Goal: Transaction & Acquisition: Purchase product/service

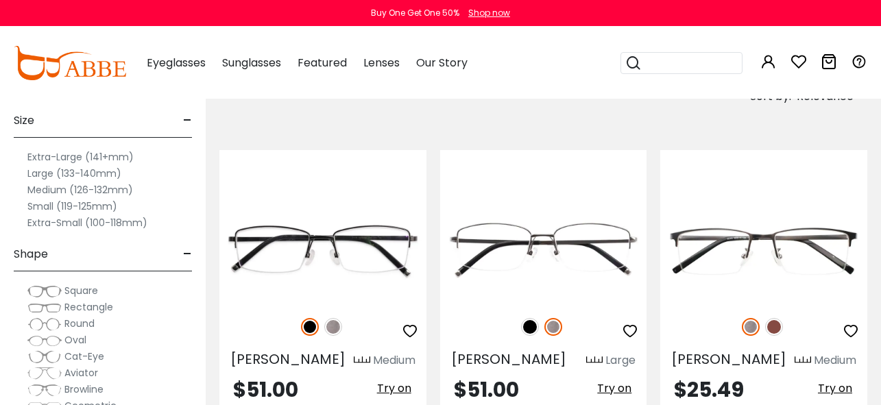
scroll to position [247, 0]
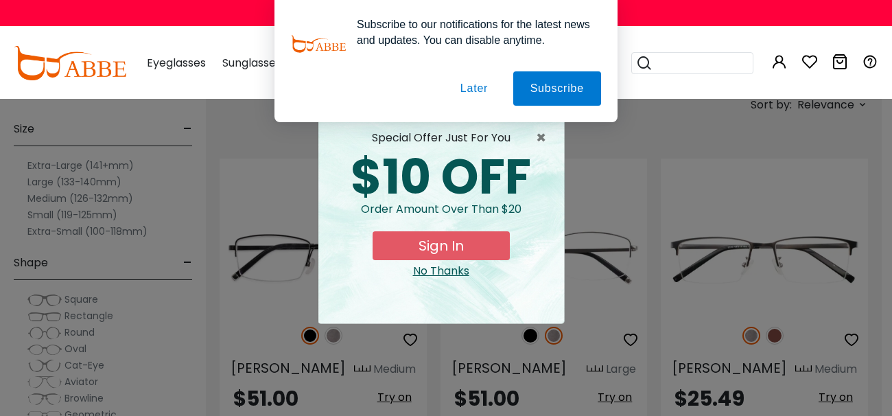
click at [467, 91] on button "Later" at bounding box center [474, 88] width 62 height 34
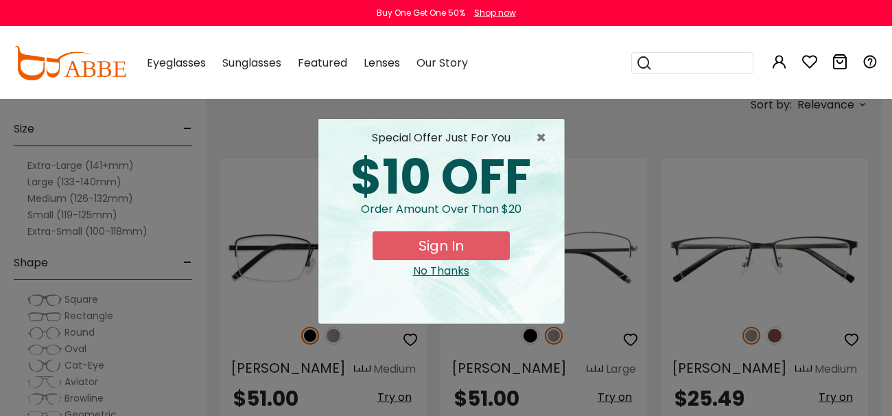
click at [450, 271] on div "No Thanks" at bounding box center [441, 271] width 224 height 16
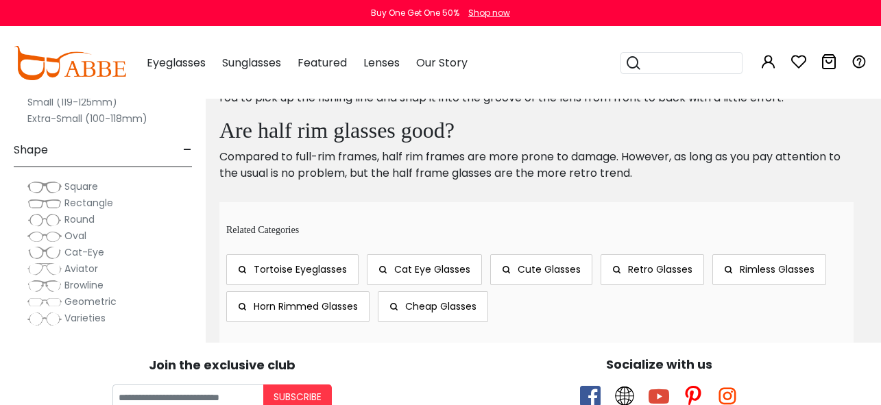
scroll to position [7005, 0]
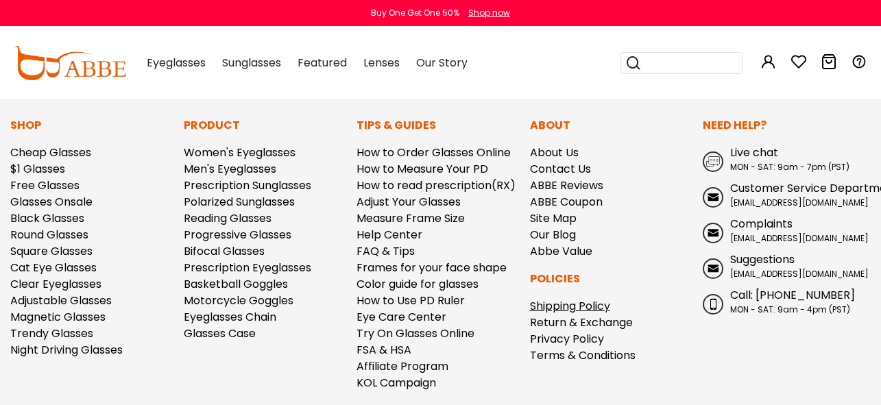
click at [564, 298] on link "Shipping Policy" at bounding box center [570, 306] width 80 height 16
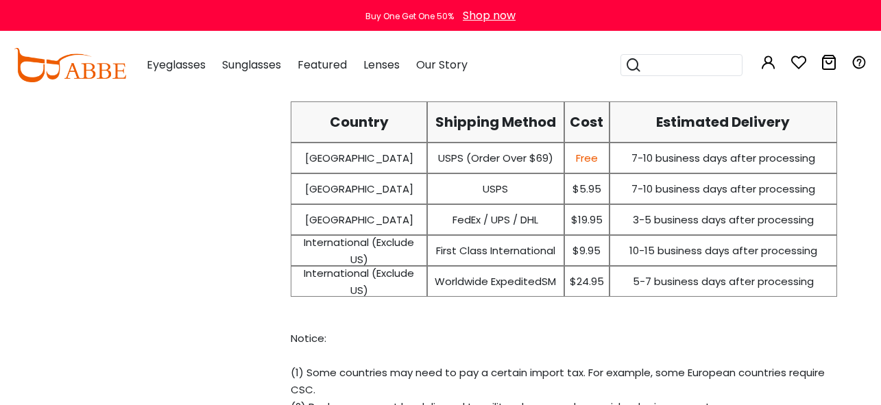
scroll to position [489, 0]
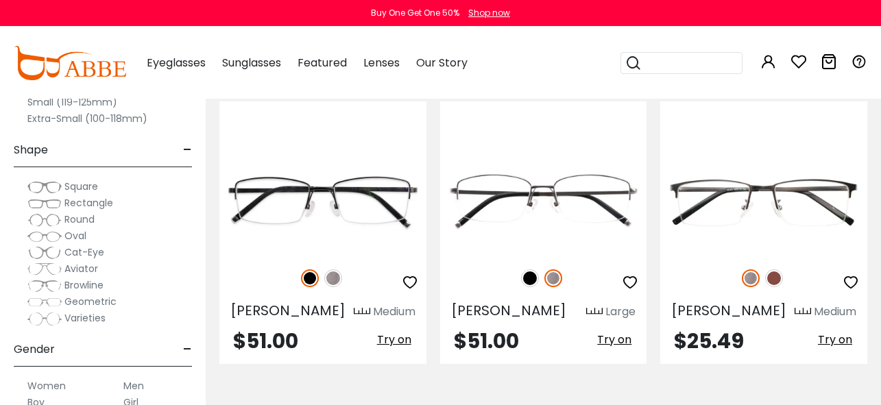
scroll to position [299, 0]
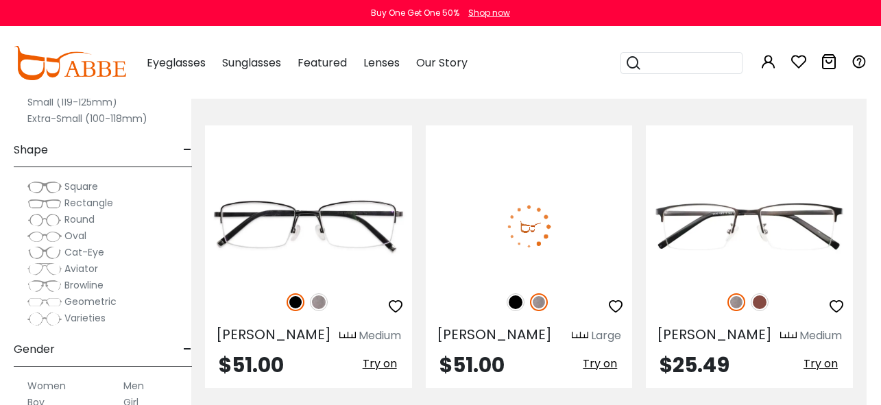
click at [579, 233] on img at bounding box center [529, 227] width 207 height 104
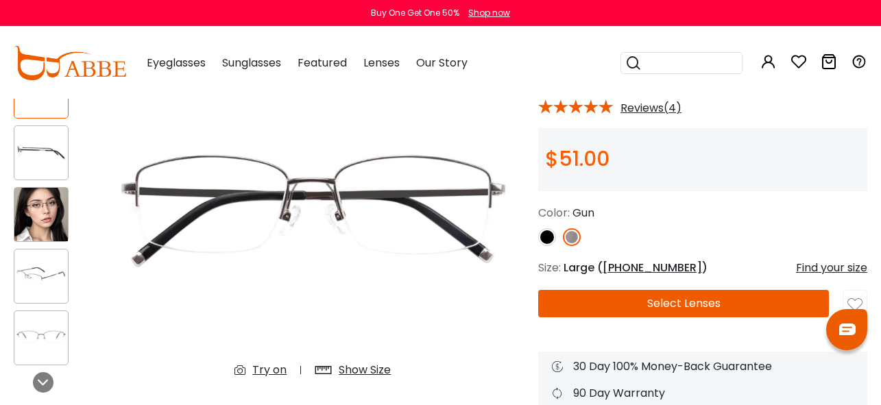
click at [31, 146] on img at bounding box center [41, 153] width 54 height 27
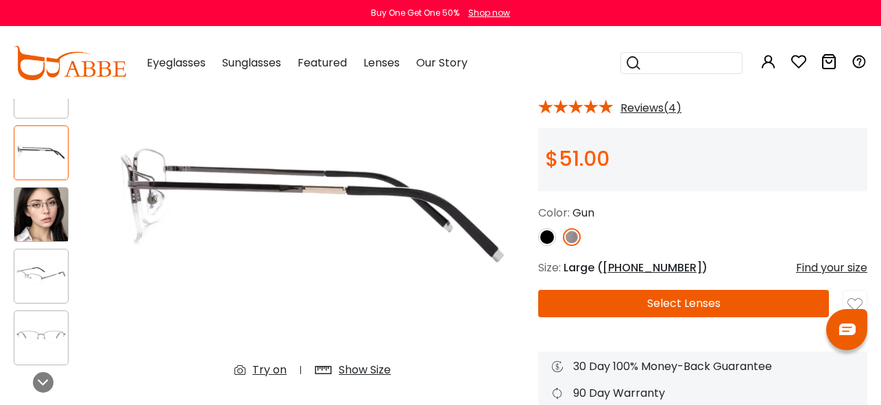
click at [32, 271] on img at bounding box center [41, 276] width 54 height 27
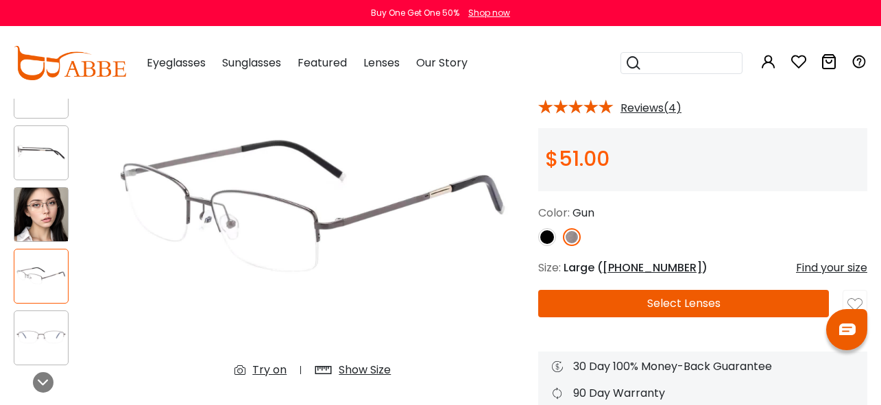
click at [34, 334] on img at bounding box center [41, 338] width 54 height 27
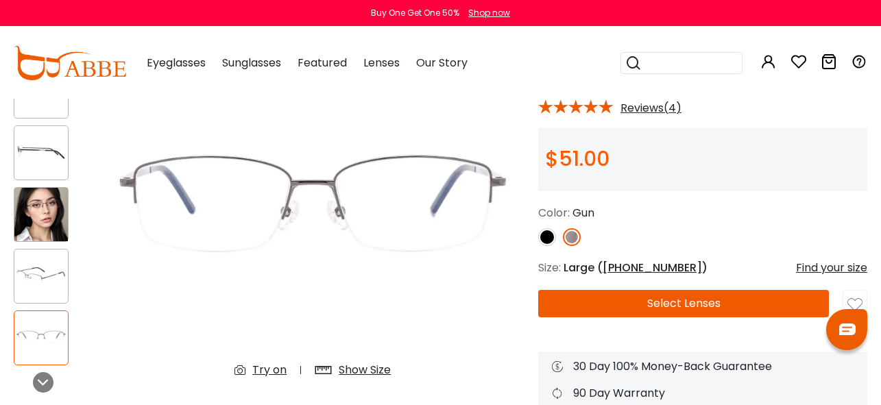
click at [366, 368] on div "Show Size" at bounding box center [365, 370] width 52 height 16
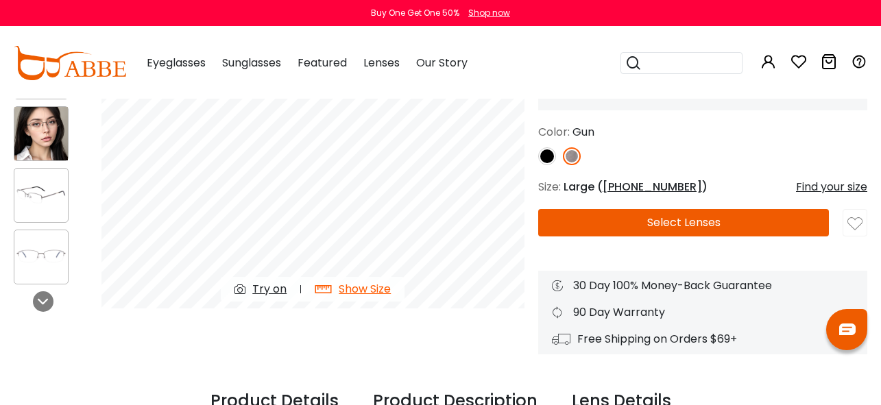
scroll to position [190, 0]
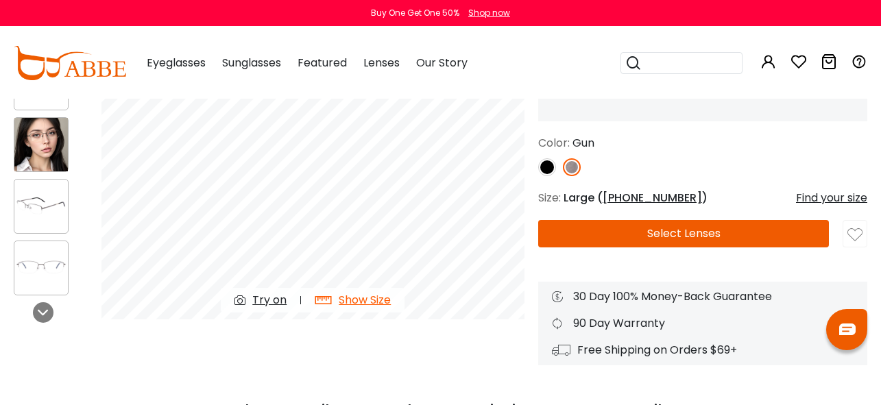
click at [350, 297] on div "Show Size" at bounding box center [365, 300] width 52 height 16
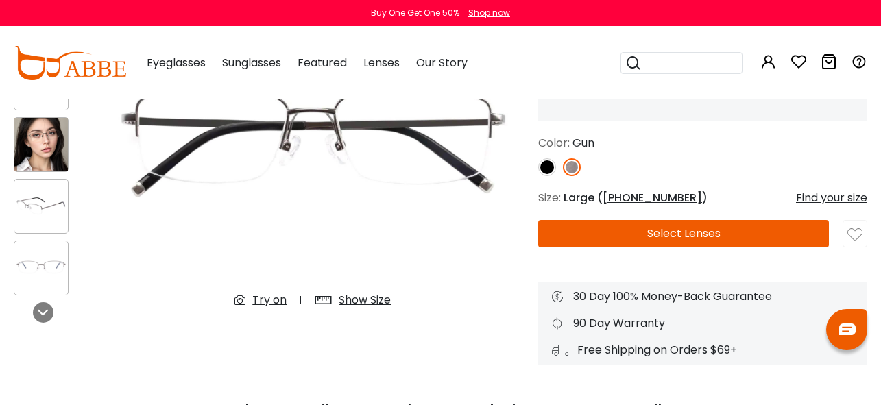
click at [350, 297] on div "Show Size" at bounding box center [365, 300] width 52 height 16
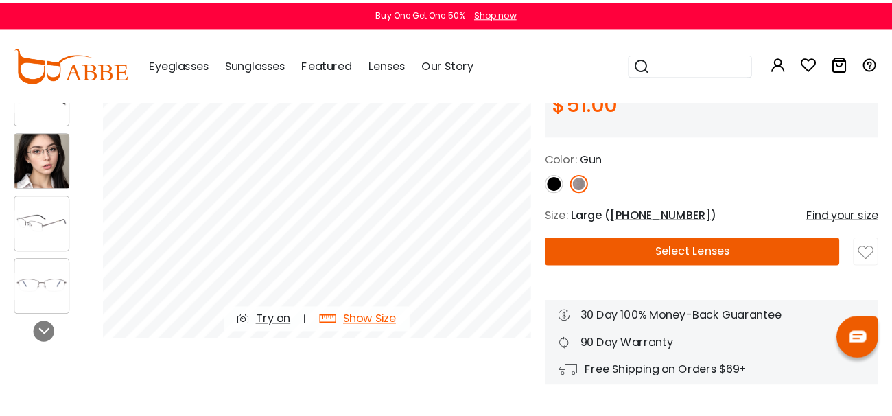
scroll to position [187, 0]
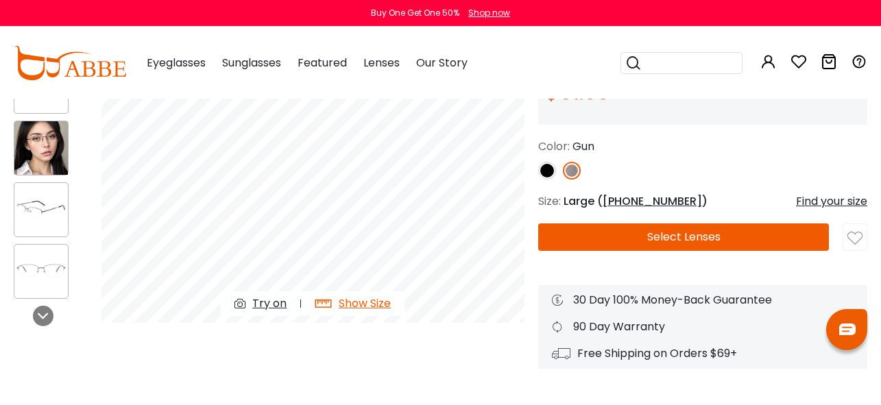
click at [820, 194] on div "Find your size" at bounding box center [831, 201] width 71 height 16
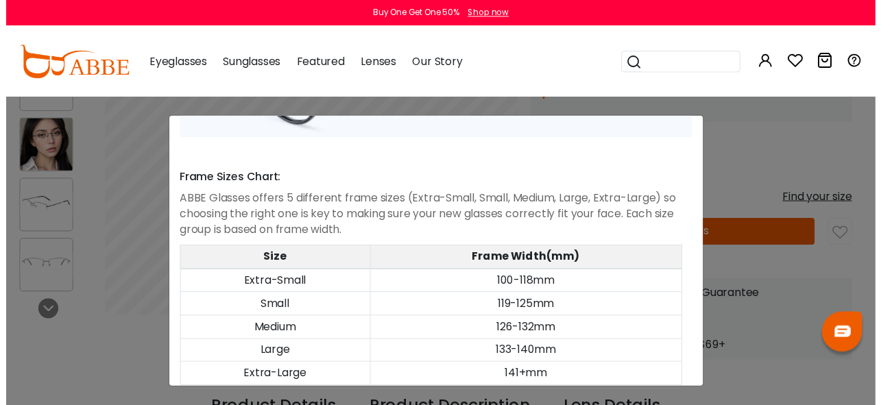
scroll to position [746, 0]
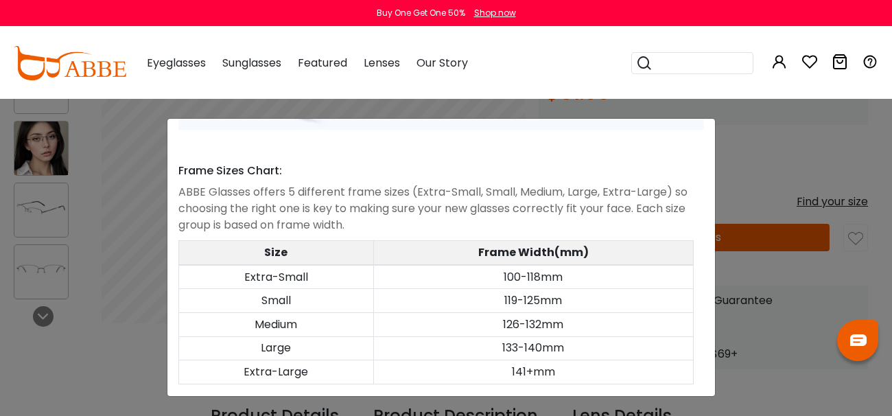
click at [777, 173] on div "Size Guide × A Skill For Finding Suitable Glasses Size: Use a Credit Card Place…" at bounding box center [446, 208] width 892 height 416
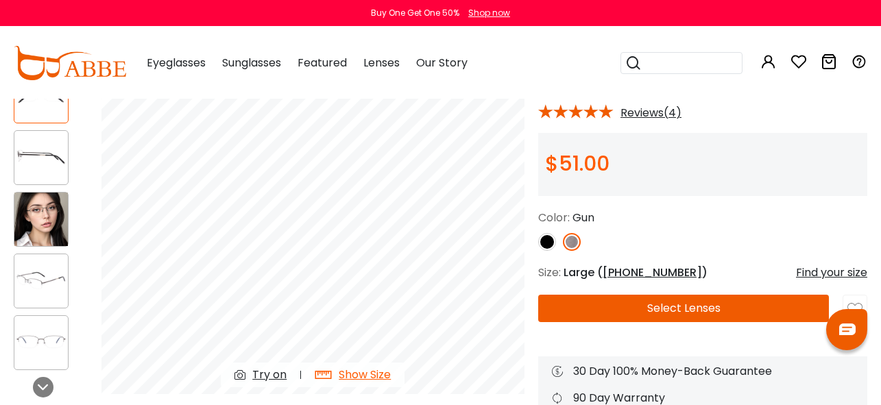
scroll to position [115, 1]
click at [618, 302] on button "Select Lenses" at bounding box center [683, 308] width 291 height 27
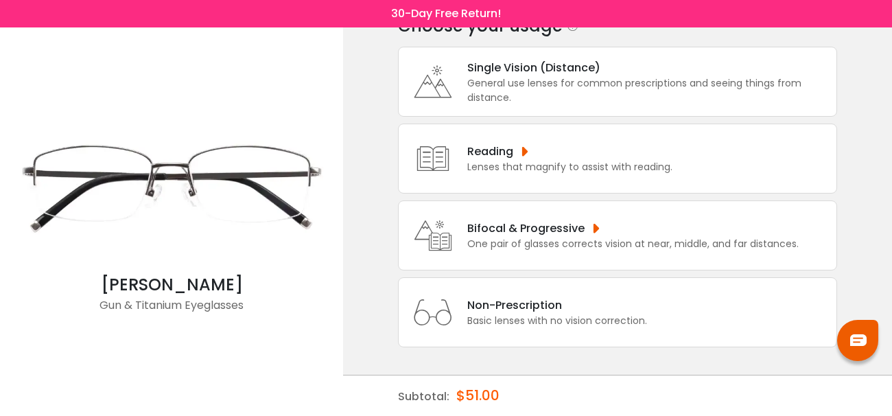
scroll to position [23, 0]
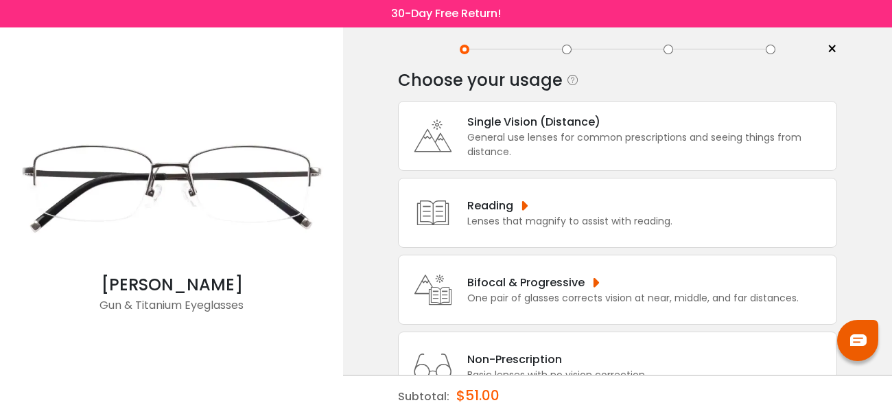
click at [547, 228] on div "Lenses that magnify to assist with reading." at bounding box center [569, 221] width 205 height 14
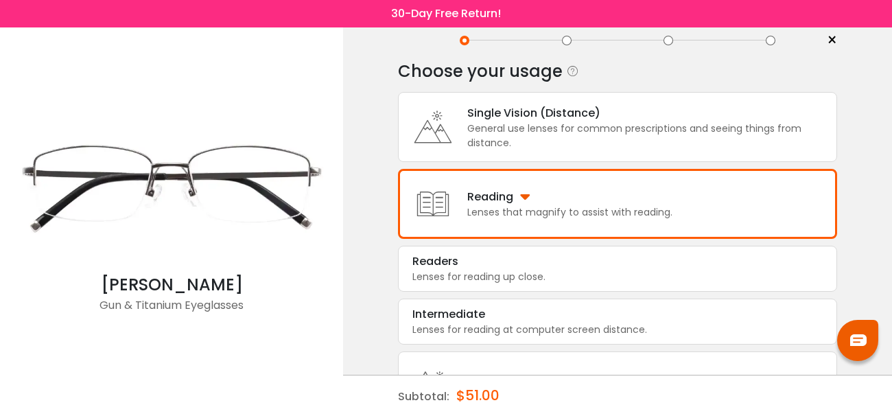
scroll to position [0, 0]
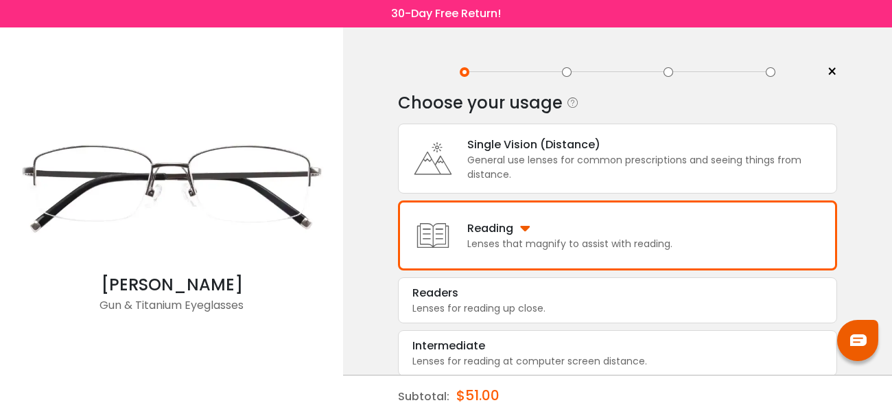
click at [527, 237] on div "Reading" at bounding box center [569, 227] width 205 height 17
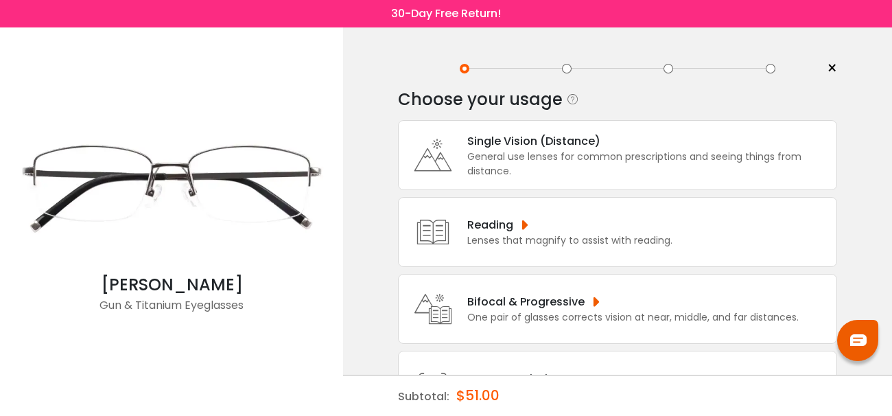
click at [527, 233] on div "Reading" at bounding box center [569, 224] width 205 height 17
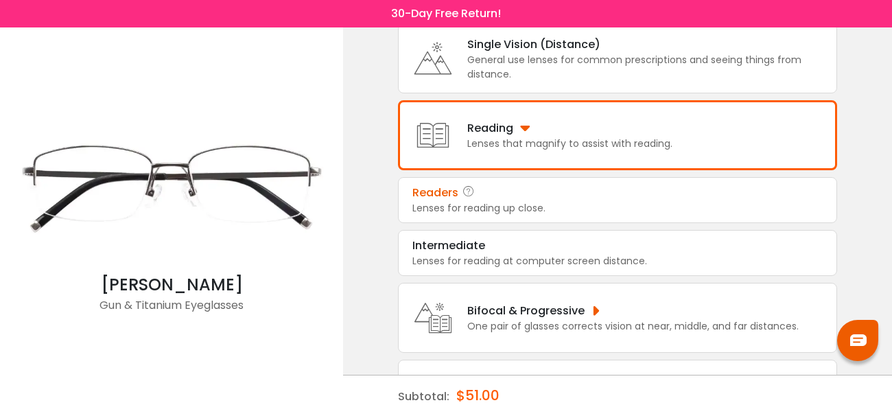
click at [629, 215] on div "Lenses for reading up close." at bounding box center [617, 208] width 410 height 14
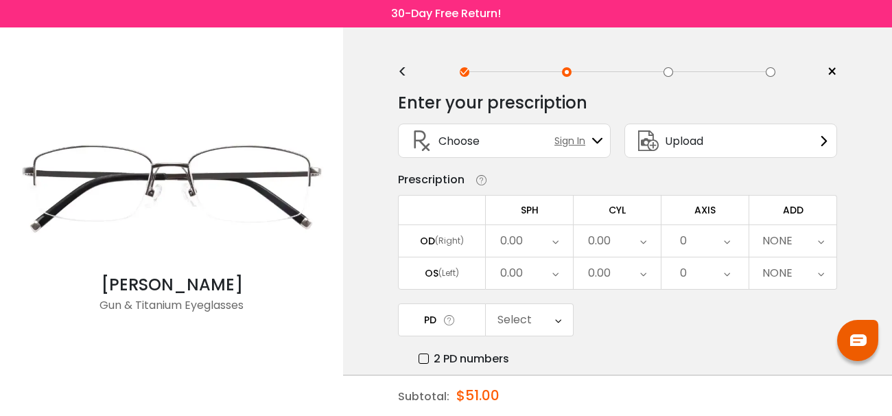
scroll to position [3, 0]
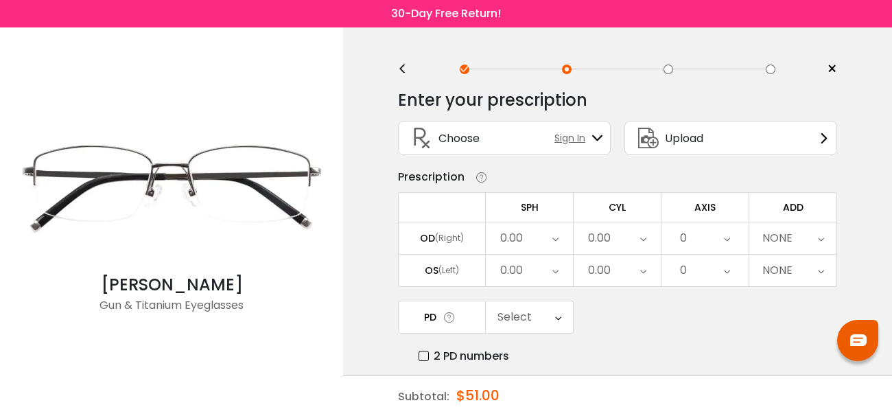
click at [554, 243] on icon at bounding box center [555, 238] width 6 height 32
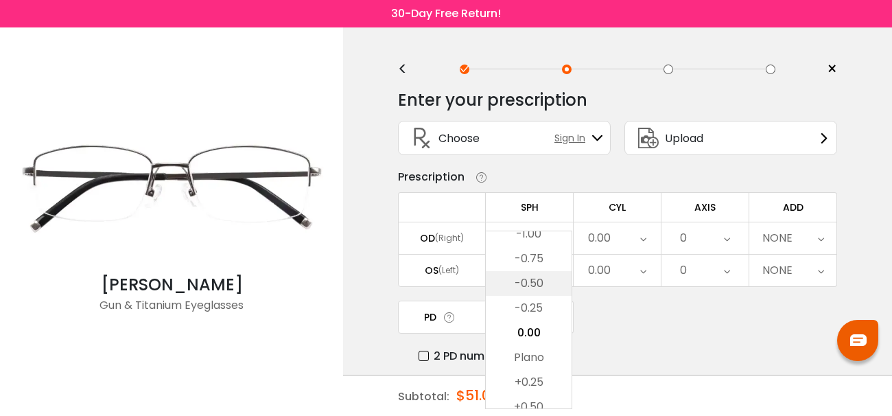
click at [543, 274] on li "-0.50" at bounding box center [529, 283] width 86 height 25
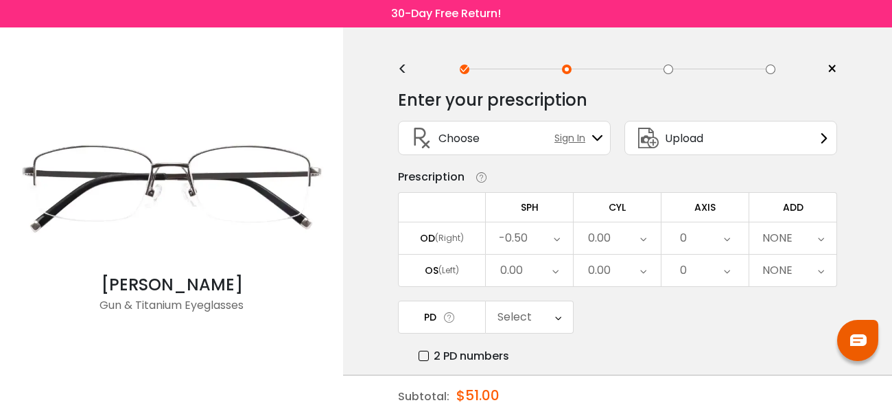
click at [558, 272] on icon at bounding box center [555, 270] width 6 height 32
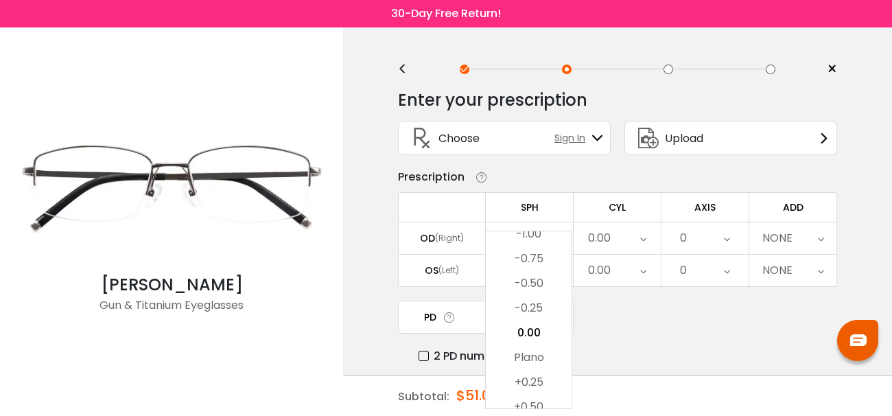
click at [546, 282] on li "-0.50" at bounding box center [529, 283] width 86 height 25
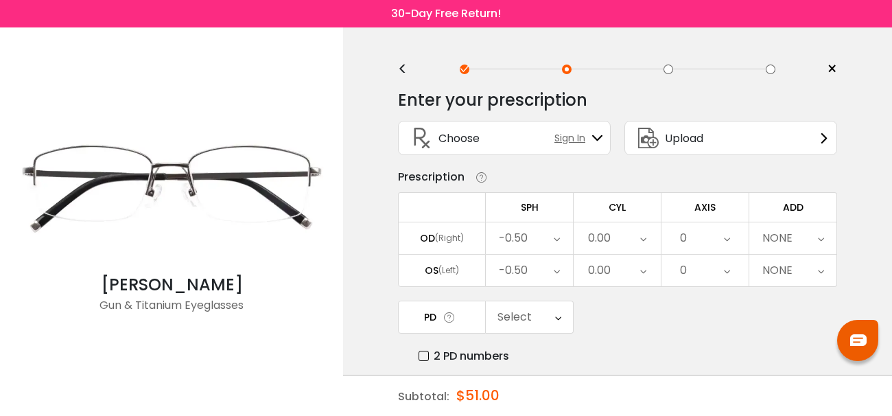
click at [632, 239] on div "0.00" at bounding box center [616, 238] width 87 height 32
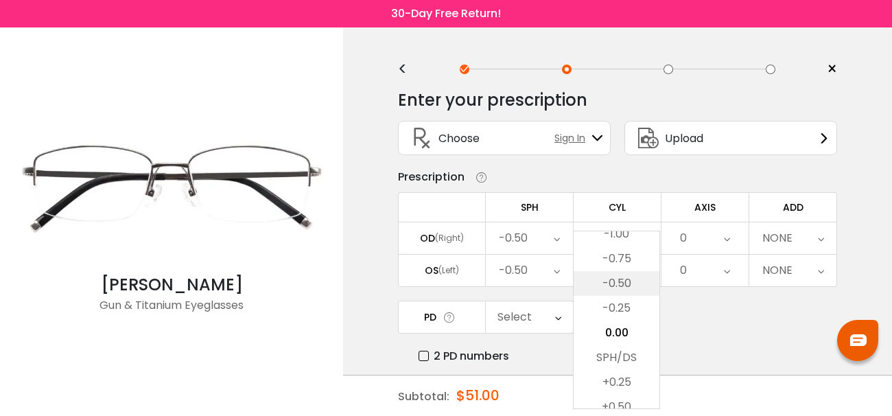
click at [628, 277] on li "-0.50" at bounding box center [616, 283] width 86 height 25
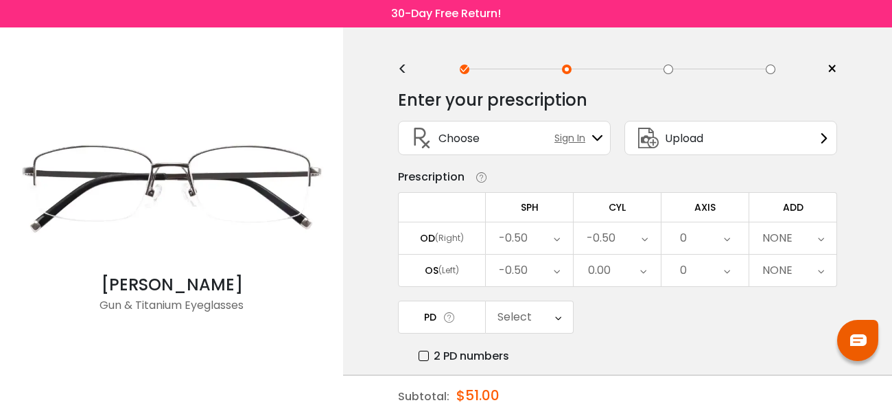
click at [648, 272] on div "0.00" at bounding box center [616, 270] width 87 height 32
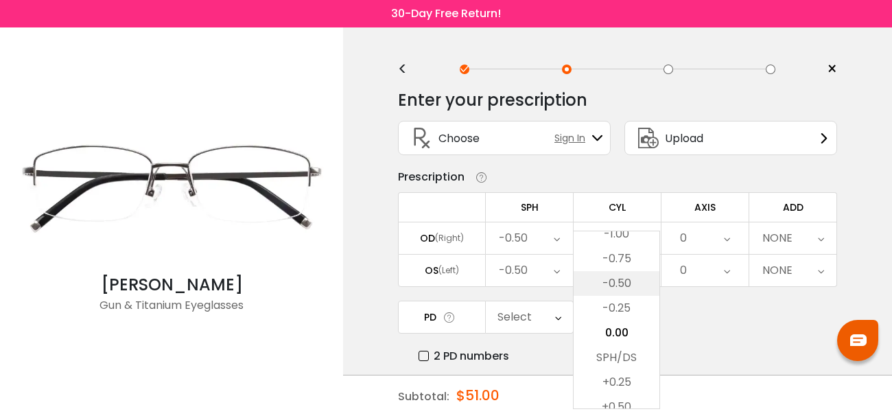
click at [634, 284] on li "-0.50" at bounding box center [616, 283] width 86 height 25
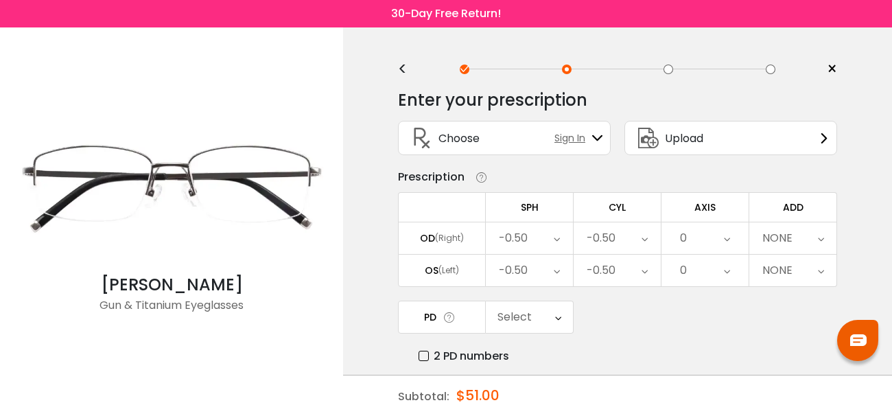
click at [731, 240] on div "0" at bounding box center [704, 238] width 87 height 32
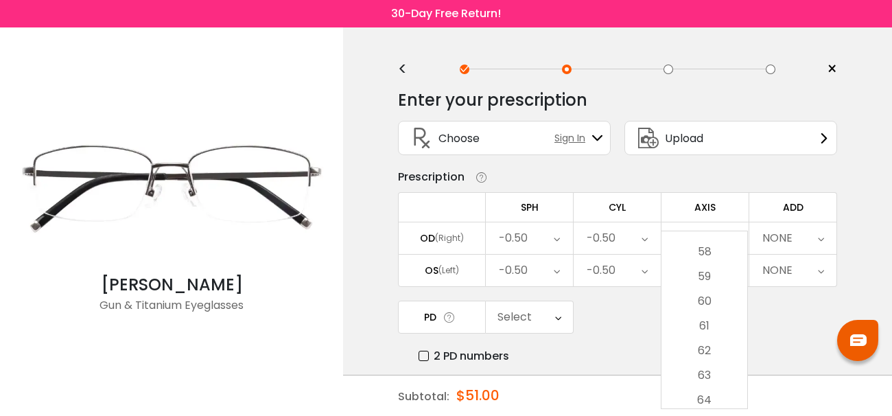
scroll to position [1501, 0]
click at [713, 342] on li "65" at bounding box center [704, 347] width 86 height 25
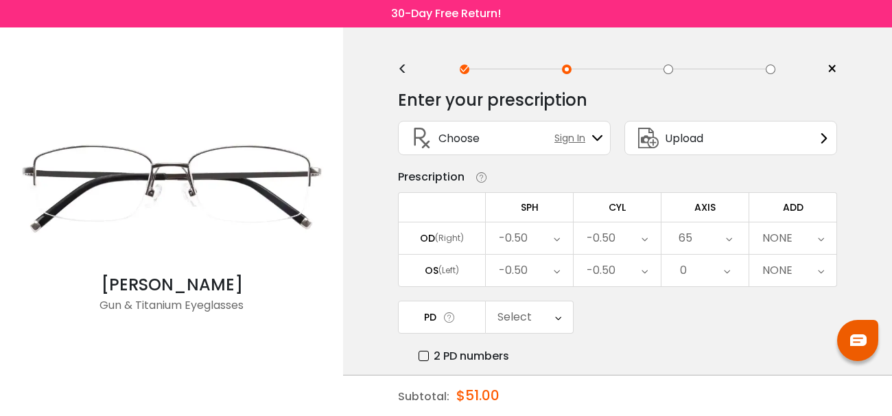
click at [726, 273] on icon at bounding box center [727, 270] width 6 height 32
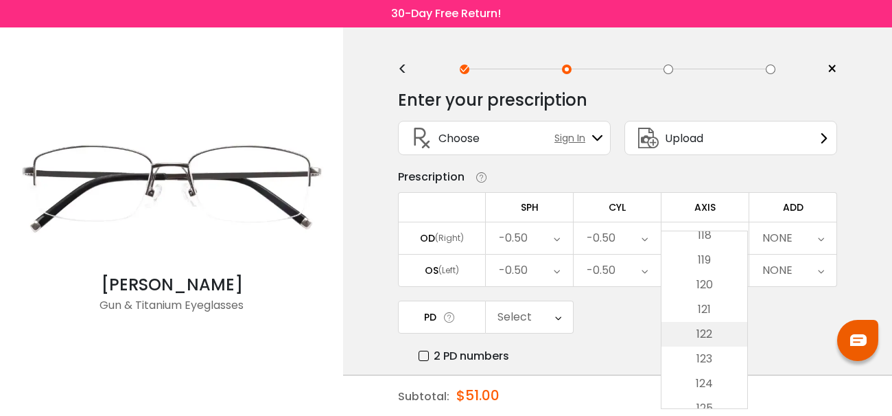
scroll to position [2920, 0]
click at [713, 283] on li "120" at bounding box center [704, 286] width 86 height 25
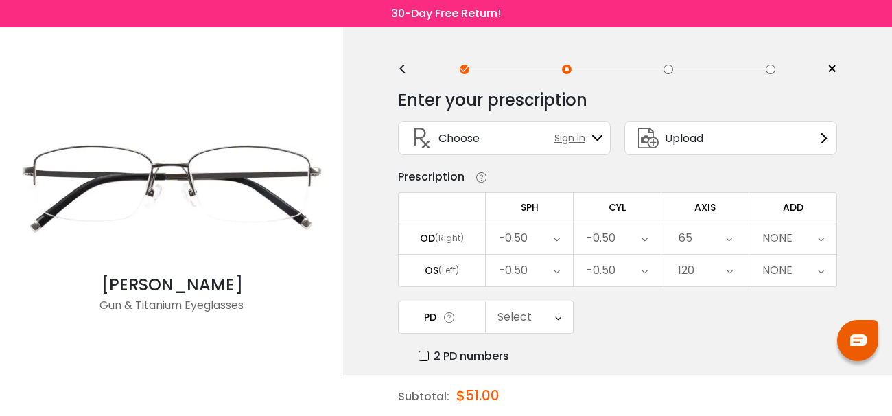
click at [819, 237] on icon at bounding box center [821, 238] width 6 height 32
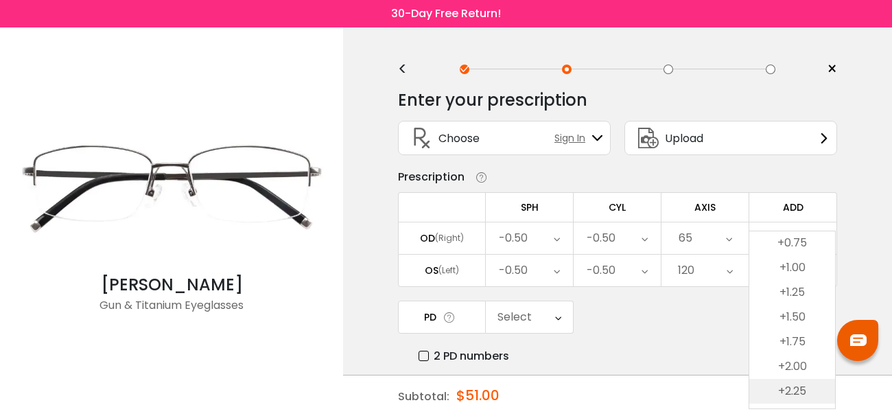
scroll to position [95, 0]
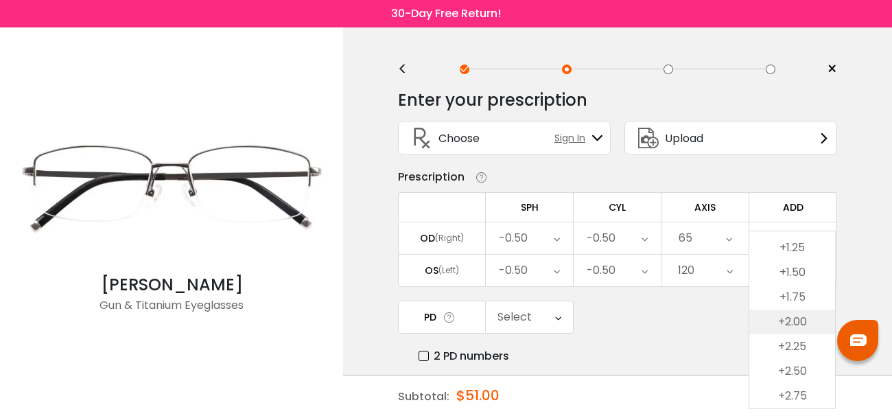
click at [795, 323] on li "+2.00" at bounding box center [792, 321] width 86 height 25
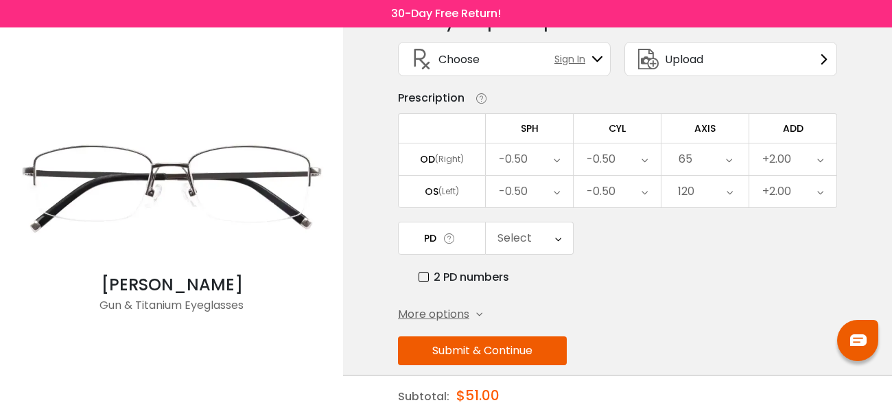
scroll to position [102, 0]
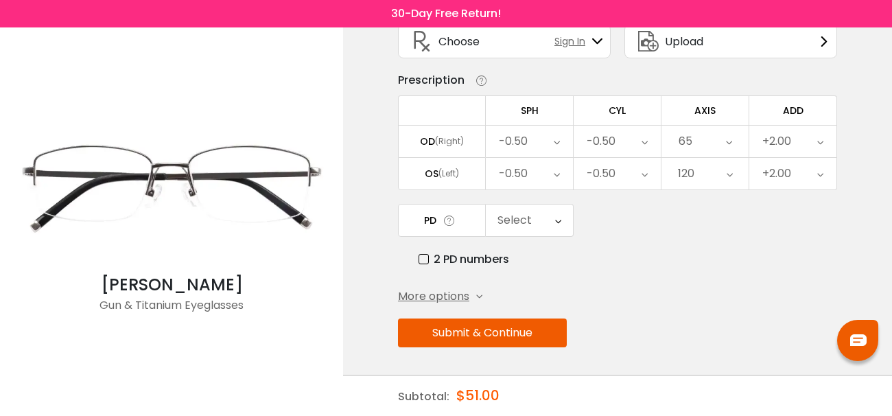
click at [522, 341] on button "Submit & Continue" at bounding box center [482, 332] width 169 height 29
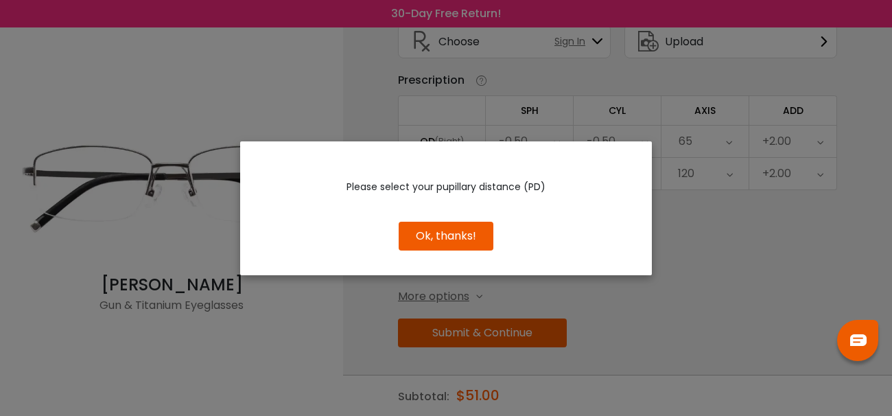
click at [474, 236] on button "Ok, thanks!" at bounding box center [446, 236] width 95 height 29
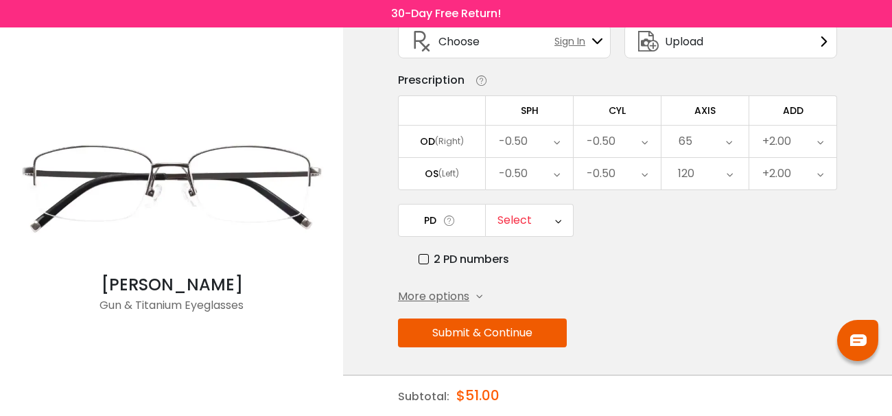
click at [539, 231] on div "Select" at bounding box center [529, 220] width 87 height 32
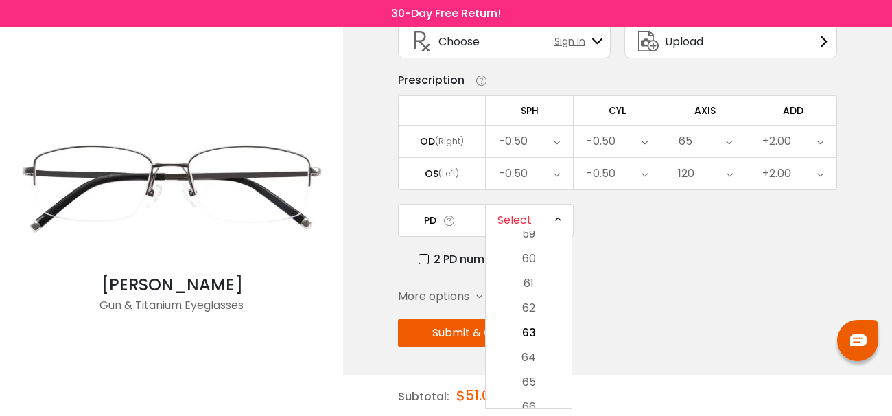
click at [663, 242] on div "PD Select Cancel PD Save 46 47 48 49 50 51 52 53 54 55 56 57 58 59 60 61 62 63 …" at bounding box center [617, 236] width 439 height 64
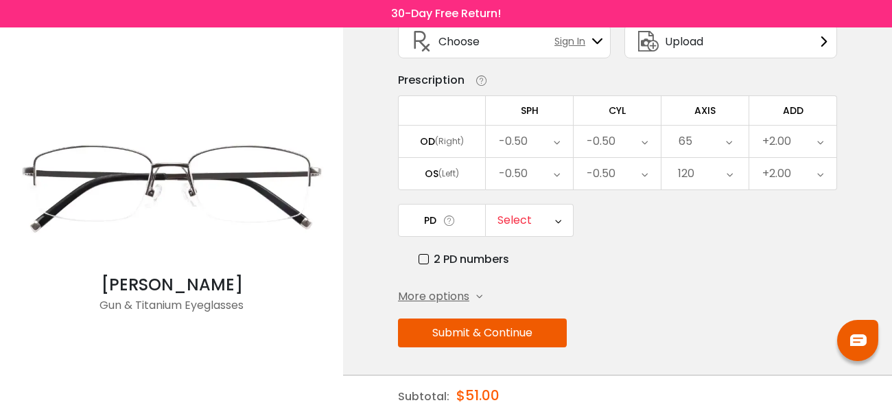
click at [493, 333] on button "Submit & Continue" at bounding box center [482, 332] width 169 height 29
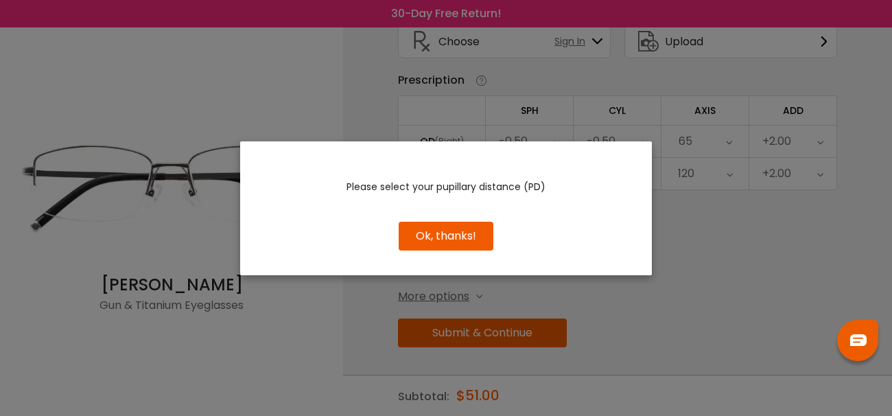
click at [454, 236] on button "Ok, thanks!" at bounding box center [446, 236] width 95 height 29
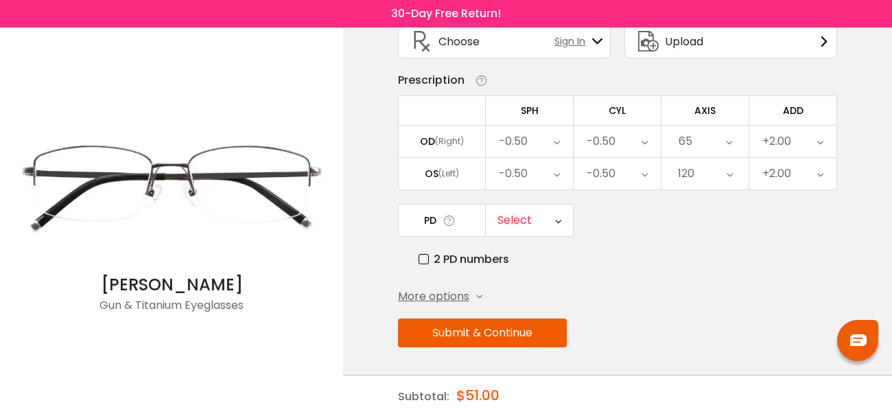
scroll to position [102, 0]
click at [532, 224] on div "Select" at bounding box center [529, 220] width 87 height 32
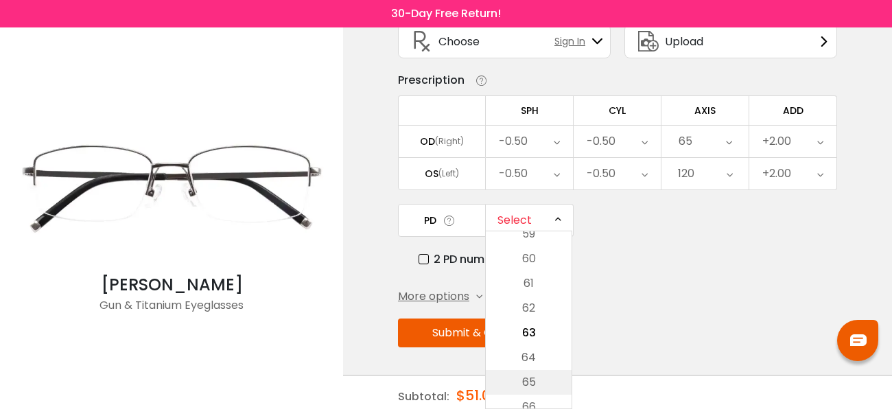
click at [544, 374] on li "65" at bounding box center [529, 382] width 86 height 25
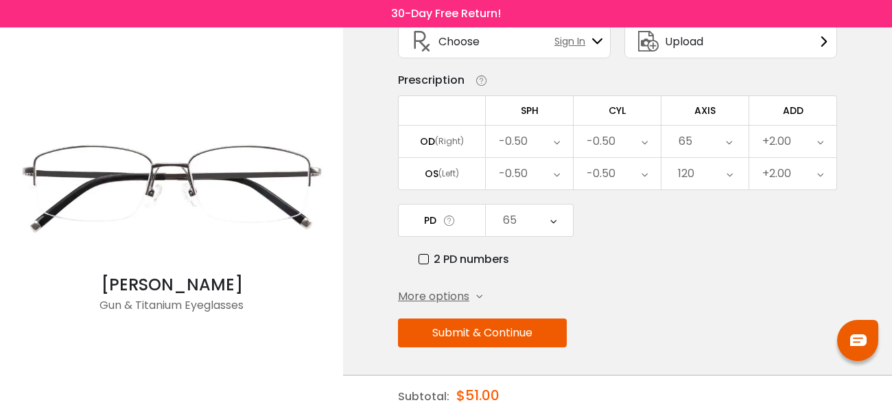
click at [482, 335] on button "Submit & Continue" at bounding box center [482, 332] width 169 height 29
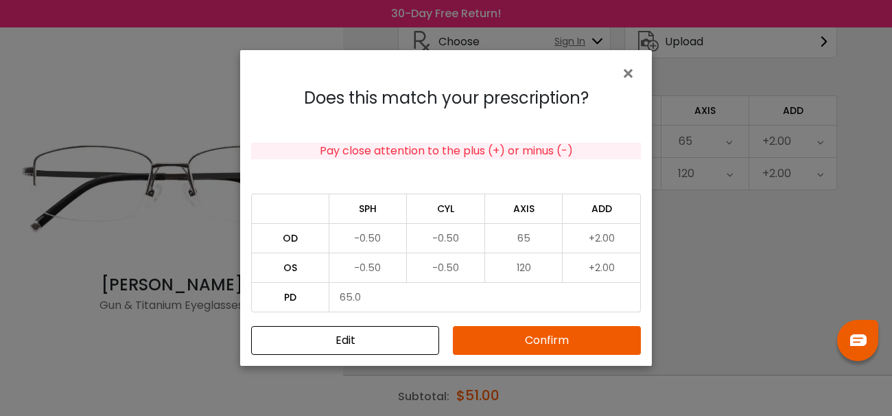
click at [482, 335] on button "Confirm" at bounding box center [547, 340] width 188 height 29
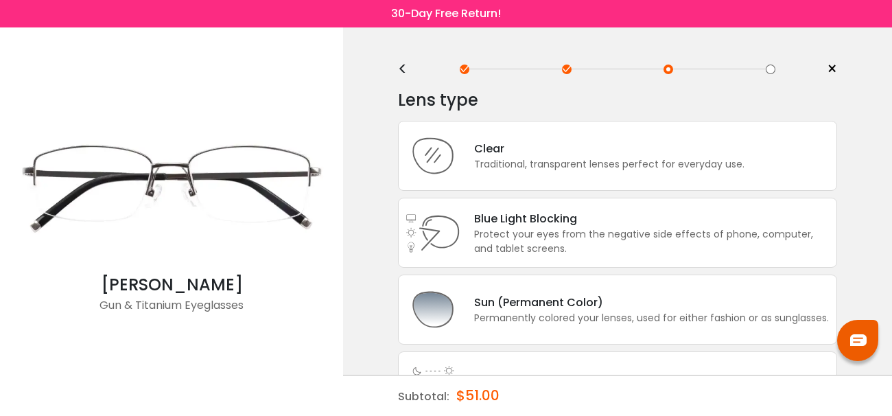
scroll to position [0, 0]
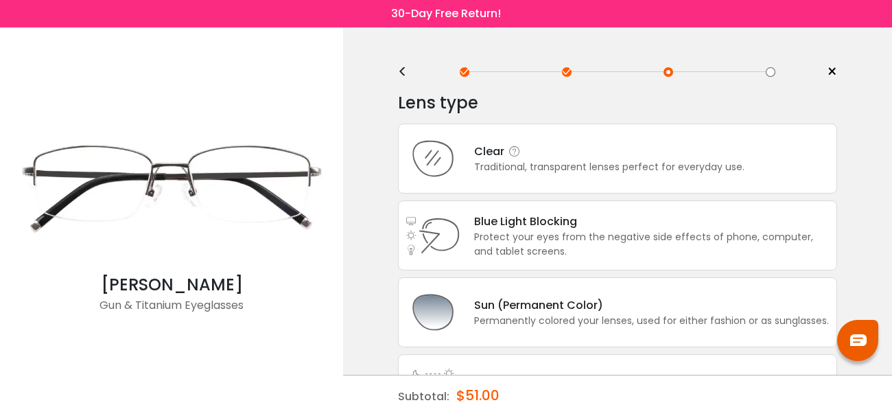
click at [698, 182] on div "Clear Traditional, transparent lenses perfect for everyday use." at bounding box center [617, 158] width 439 height 70
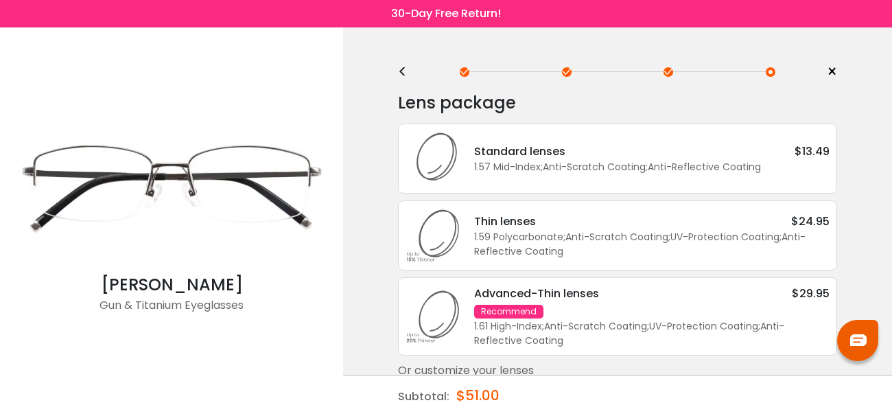
scroll to position [27, 0]
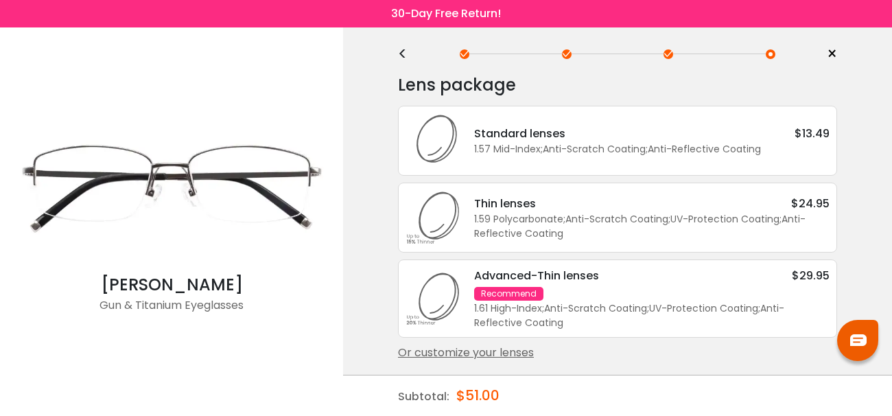
click at [704, 166] on div "Standard lenses $13.49 1.57 Mid-Index ; Anti-Scratch Coating ; Anti-Reflective …" at bounding box center [617, 141] width 439 height 70
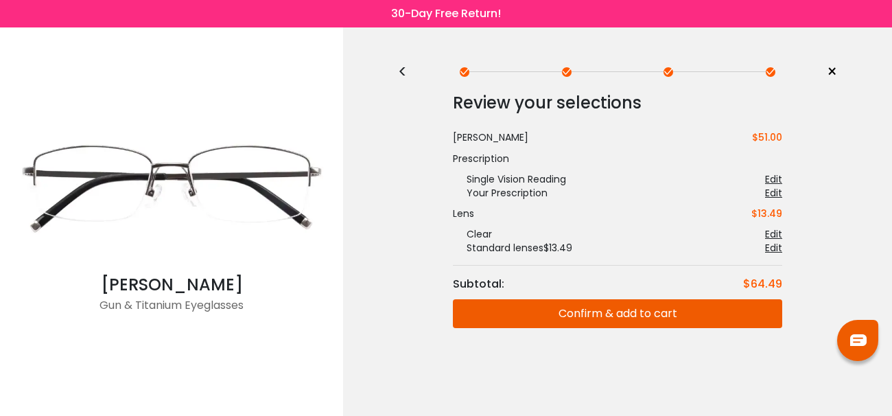
scroll to position [0, 0]
click at [400, 67] on div "<" at bounding box center [408, 72] width 21 height 11
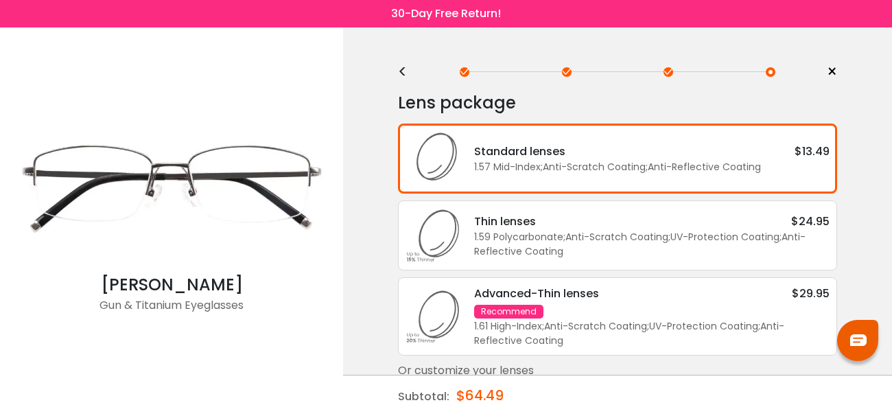
click at [530, 348] on div "1.61 High-Index ; Anti-Scratch Coating ; UV-Protection Coating ; Anti-Reflectiv…" at bounding box center [651, 333] width 355 height 29
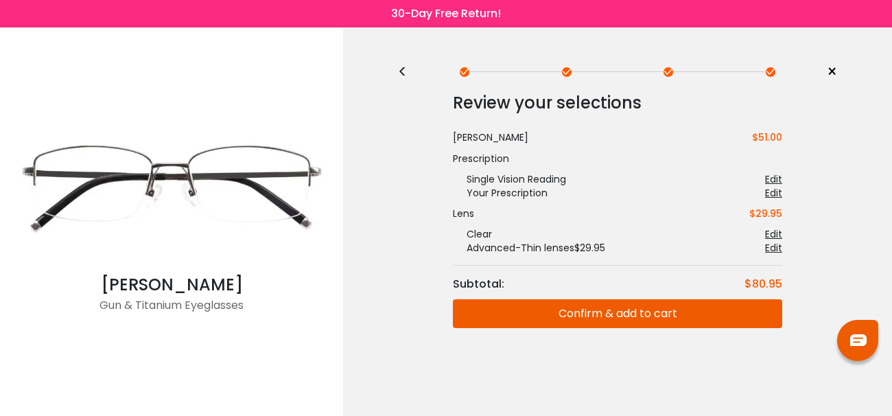
click at [523, 318] on button "Confirm & add to cart" at bounding box center [617, 313] width 329 height 29
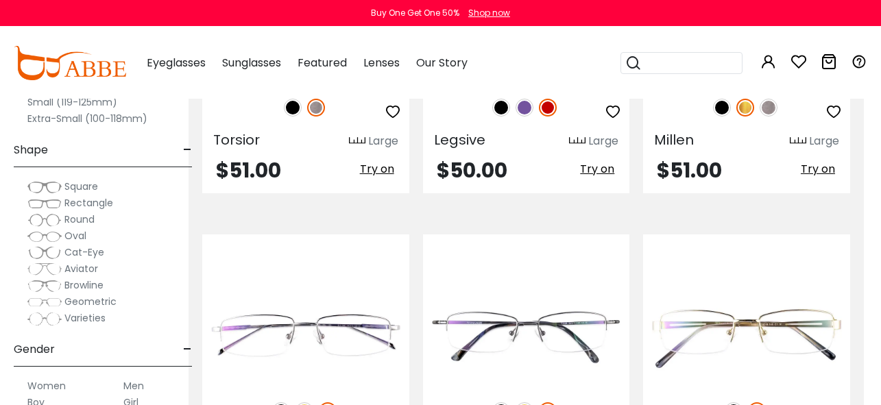
scroll to position [4836, 17]
